Goal: Transaction & Acquisition: Purchase product/service

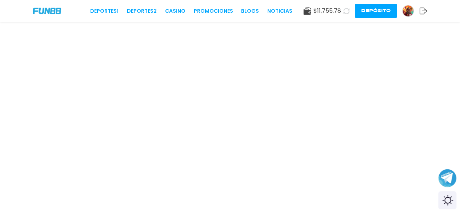
click at [308, 12] on icon at bounding box center [307, 11] width 8 height 8
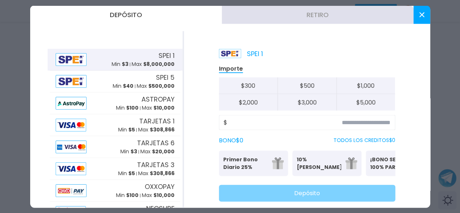
click at [0, 35] on div at bounding box center [230, 106] width 460 height 213
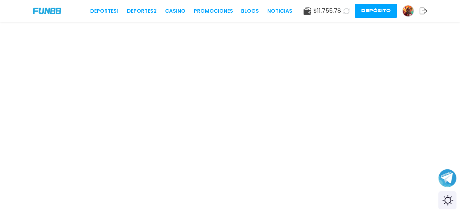
click at [57, 13] on img at bounding box center [47, 11] width 28 height 6
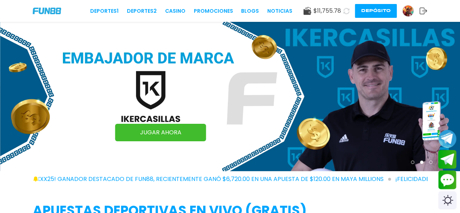
click at [371, 13] on button "Depósito" at bounding box center [376, 11] width 42 height 14
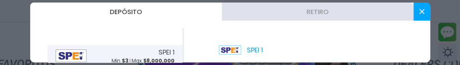
click at [17, 30] on div at bounding box center [230, 32] width 460 height 65
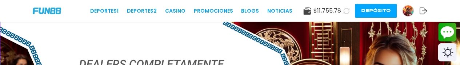
click at [374, 9] on button "Depósito" at bounding box center [376, 11] width 42 height 14
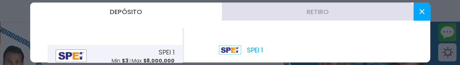
click at [427, 12] on button at bounding box center [421, 12] width 17 height 18
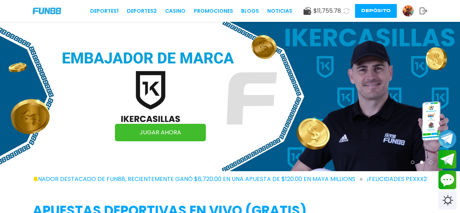
click at [279, 12] on button "Depósito" at bounding box center [376, 11] width 42 height 14
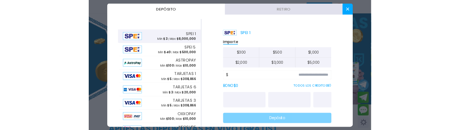
scroll to position [17, 0]
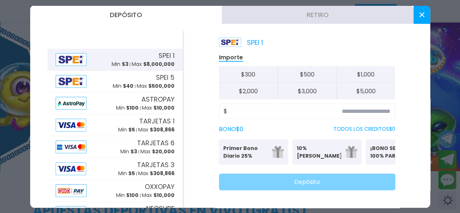
click at [279, 69] on button "$ 500" at bounding box center [306, 74] width 59 height 17
type input "***"
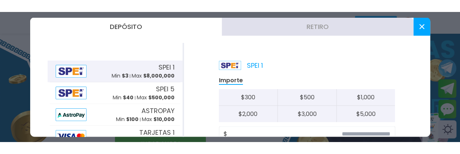
scroll to position [36, 0]
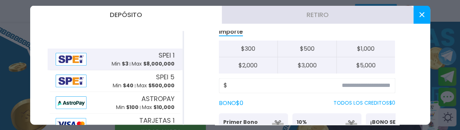
click at [257, 52] on button "$ 300" at bounding box center [248, 49] width 59 height 17
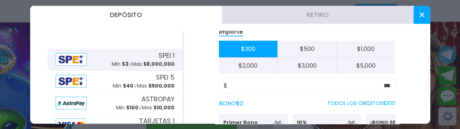
click at [279, 48] on button "$ 500" at bounding box center [306, 49] width 59 height 17
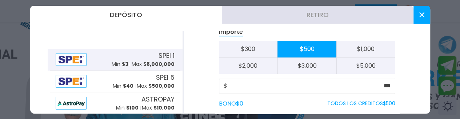
click at [241, 52] on button "$ 300" at bounding box center [248, 49] width 59 height 17
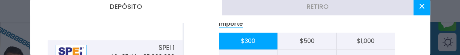
click at [279, 36] on button "$ 500" at bounding box center [306, 40] width 59 height 17
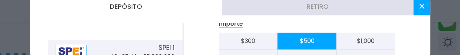
click at [263, 40] on button "$ 300" at bounding box center [248, 40] width 59 height 17
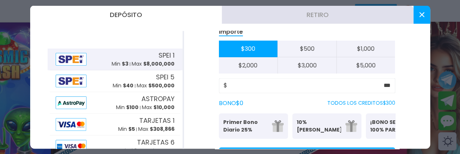
click at [279, 67] on button "$ 3,000" at bounding box center [306, 65] width 59 height 16
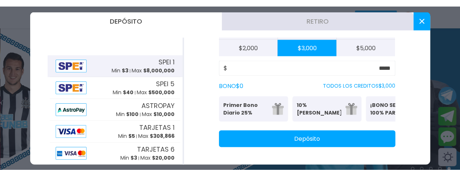
scroll to position [0, 0]
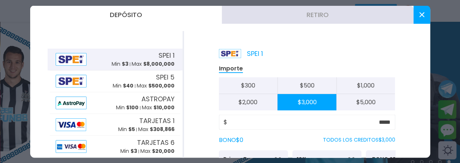
click at [261, 86] on button "$ 300" at bounding box center [248, 85] width 59 height 17
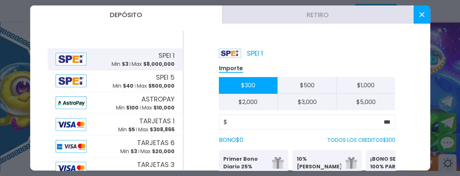
click at [279, 85] on button "$ 1,000" at bounding box center [365, 85] width 59 height 17
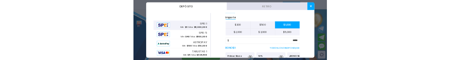
scroll to position [18, 0]
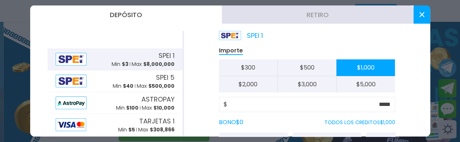
click at [241, 66] on button "$ 300" at bounding box center [248, 67] width 59 height 17
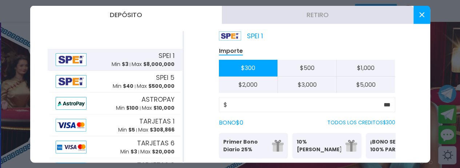
click at [279, 69] on button "$ 500" at bounding box center [306, 67] width 59 height 17
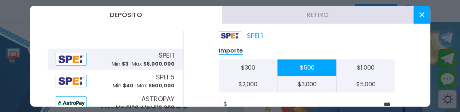
click at [259, 66] on button "$ 300" at bounding box center [248, 67] width 59 height 17
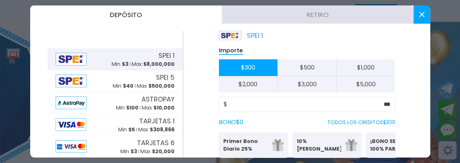
click at [279, 68] on button "$ 500" at bounding box center [306, 67] width 59 height 17
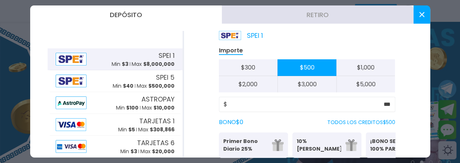
click at [261, 87] on button "$ 2,000" at bounding box center [248, 84] width 59 height 16
type input "*****"
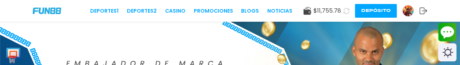
click at [379, 11] on button "Depósito" at bounding box center [376, 11] width 42 height 14
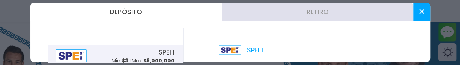
click at [19, 48] on div at bounding box center [230, 32] width 460 height 65
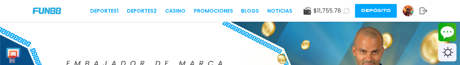
click at [373, 8] on button "Depósito" at bounding box center [376, 11] width 42 height 14
